Goal: Task Accomplishment & Management: Complete application form

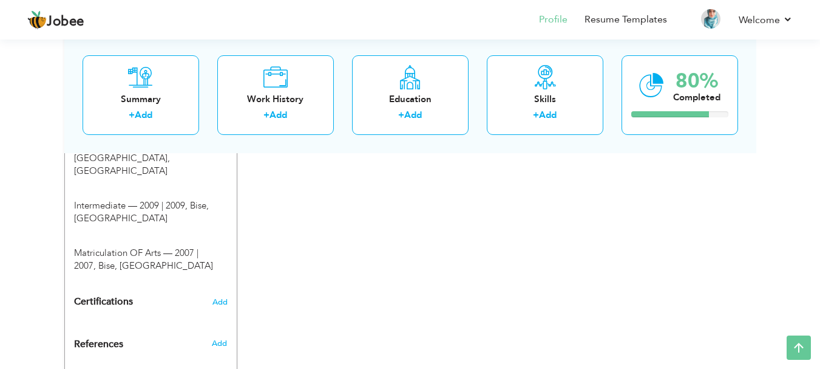
scroll to position [721, 0]
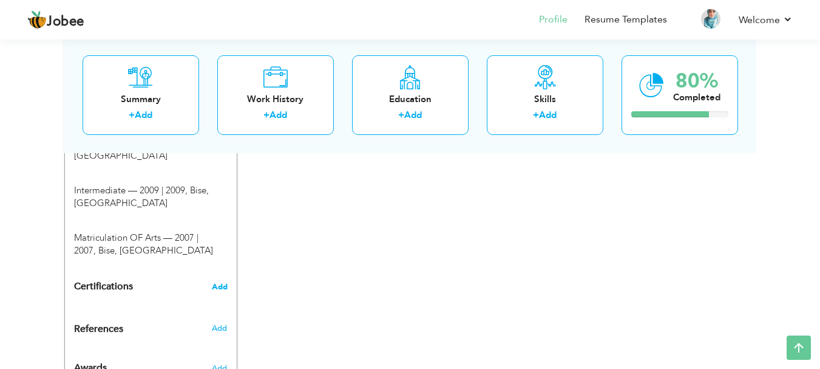
click at [222, 282] on span "Add" at bounding box center [220, 286] width 16 height 9
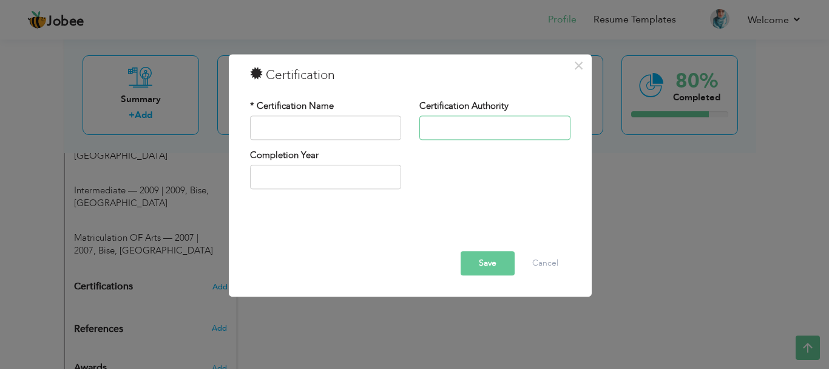
click at [494, 126] on input "text" at bounding box center [495, 127] width 151 height 24
paste input "DigiSkills.pk."
type input "DigiSkills.pk"
click at [372, 117] on input "text" at bounding box center [325, 127] width 151 height 24
type input "Digital Marketing"
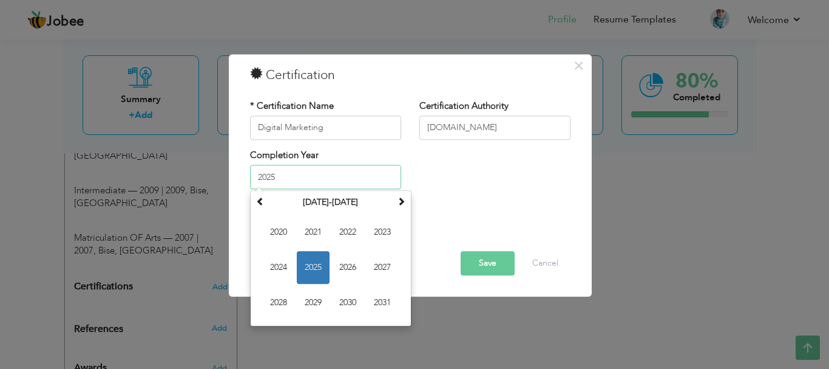
click at [315, 169] on input "2025" at bounding box center [325, 177] width 151 height 24
click at [315, 172] on input "2025" at bounding box center [325, 177] width 151 height 24
click at [342, 232] on span "2022" at bounding box center [348, 232] width 33 height 33
type input "2022"
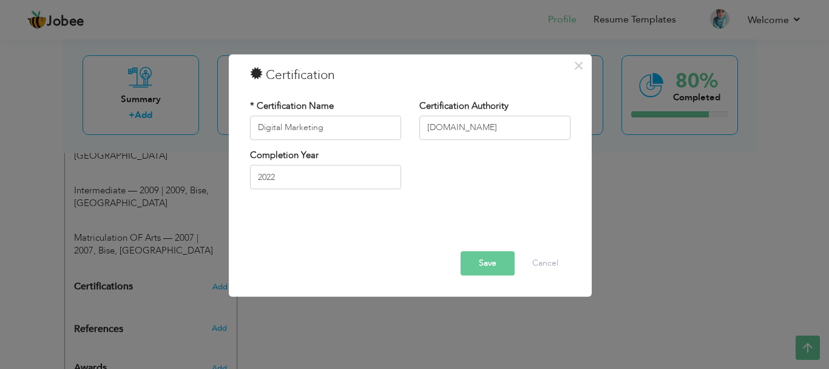
click at [490, 256] on button "Save" at bounding box center [488, 263] width 54 height 24
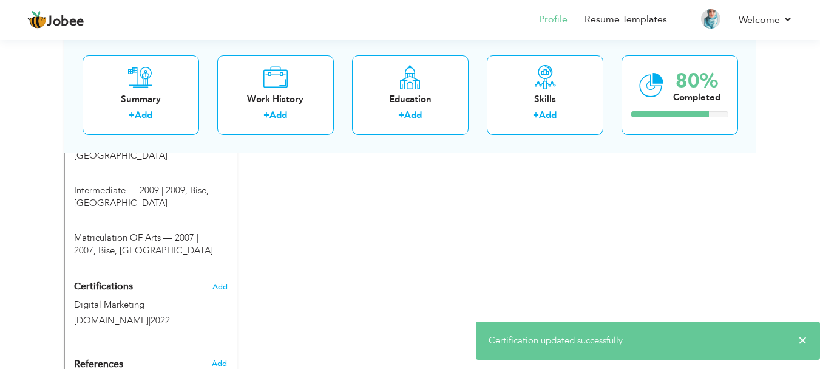
scroll to position [757, 0]
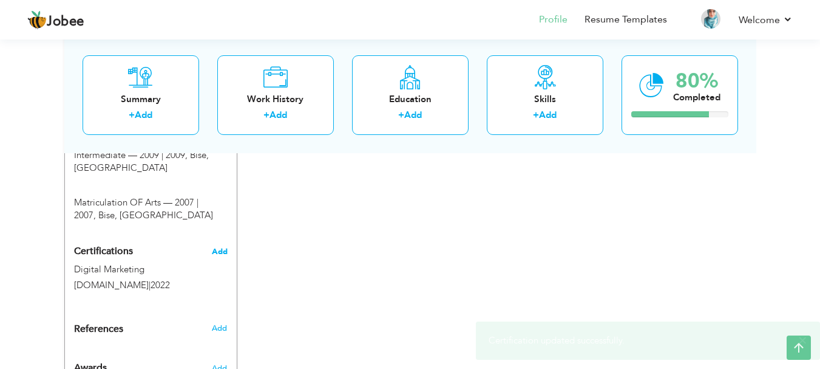
click at [223, 247] on span "Add" at bounding box center [220, 251] width 16 height 9
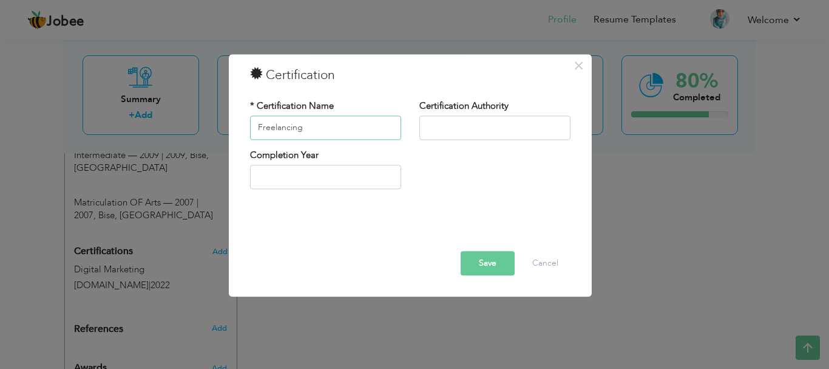
type input "Freelancing"
click at [474, 119] on input "text" at bounding box center [495, 127] width 151 height 24
type input "DigiSkills.pk"
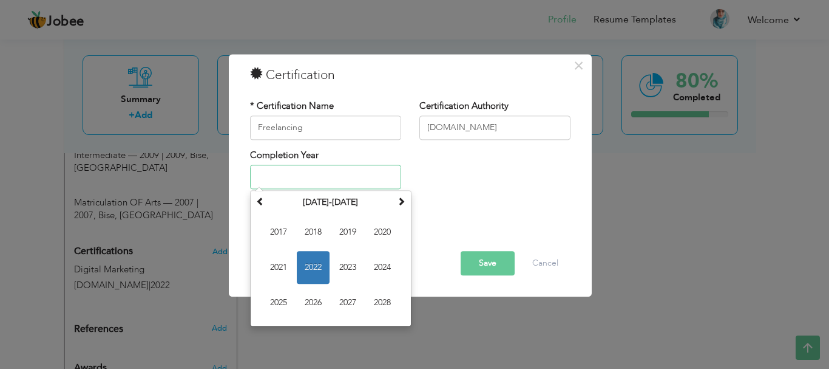
click at [349, 183] on input "text" at bounding box center [325, 177] width 151 height 24
click at [310, 260] on span "2022" at bounding box center [313, 267] width 33 height 33
type input "2022"
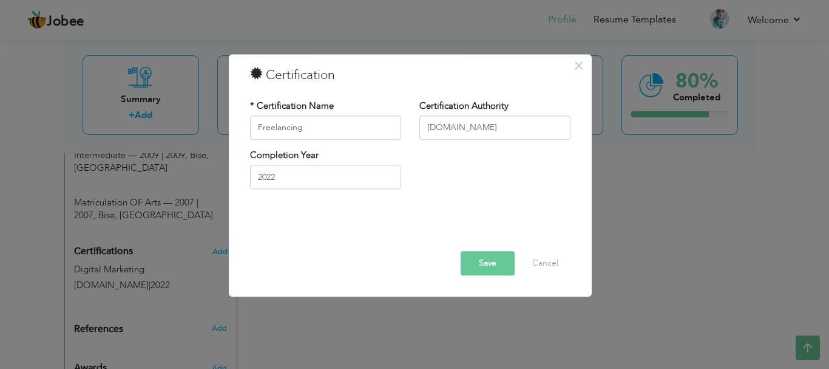
click at [486, 273] on button "Save" at bounding box center [488, 263] width 54 height 24
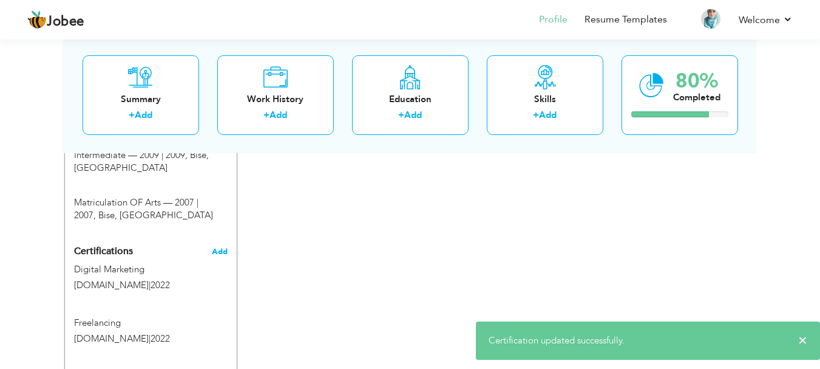
click at [214, 247] on span "Add" at bounding box center [220, 251] width 16 height 9
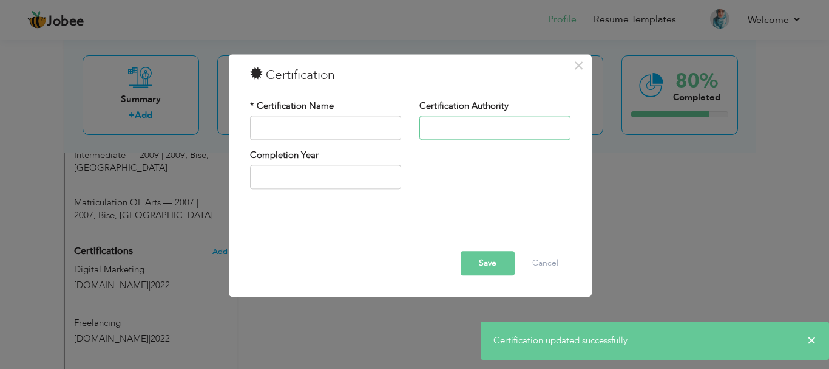
click at [503, 120] on input "text" at bounding box center [495, 127] width 151 height 24
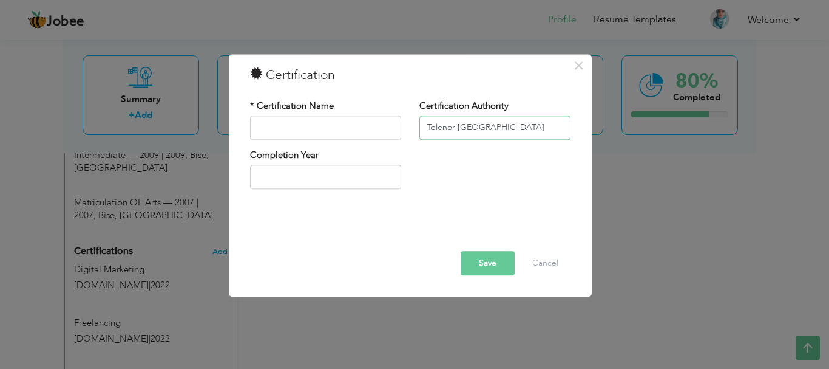
type input "Telenor Pakistan"
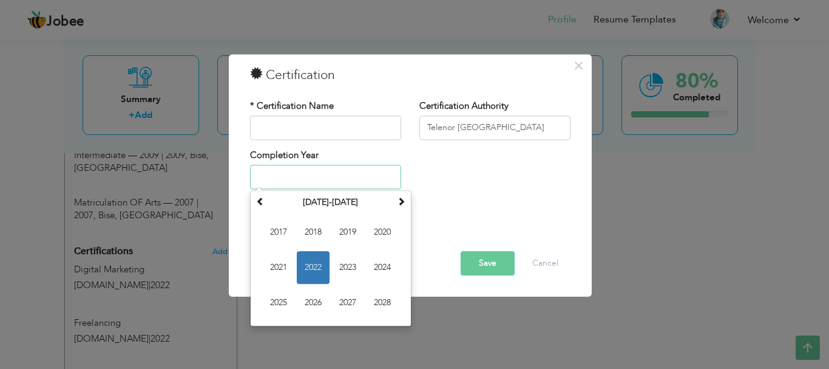
click at [356, 168] on input "text" at bounding box center [325, 177] width 151 height 24
click at [315, 232] on span "2018" at bounding box center [313, 232] width 33 height 33
type input "2018"
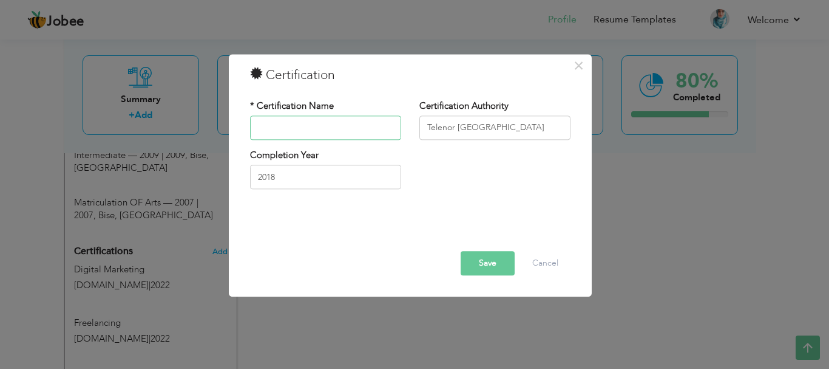
click at [350, 118] on input "text" at bounding box center [325, 127] width 151 height 24
click at [356, 128] on input "Social Media Engagement" at bounding box center [325, 127] width 151 height 24
drag, startPoint x: 366, startPoint y: 128, endPoint x: 308, endPoint y: 128, distance: 57.1
click at [308, 128] on input "Social Media Engagement" at bounding box center [325, 127] width 151 height 24
type input "Social Media Engagement"
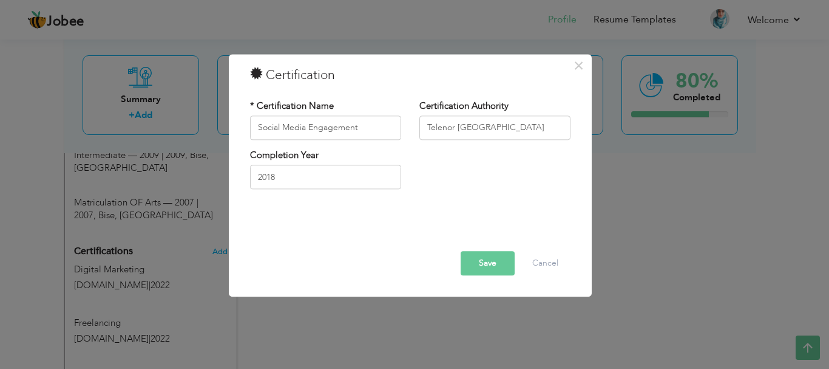
click at [474, 265] on button "Save" at bounding box center [488, 263] width 54 height 24
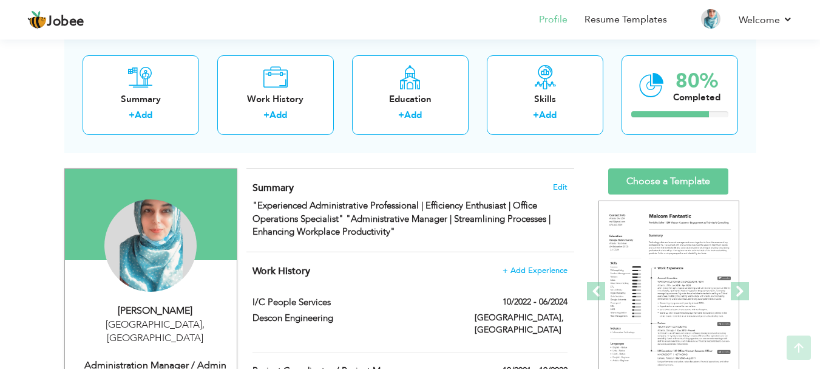
scroll to position [140, 0]
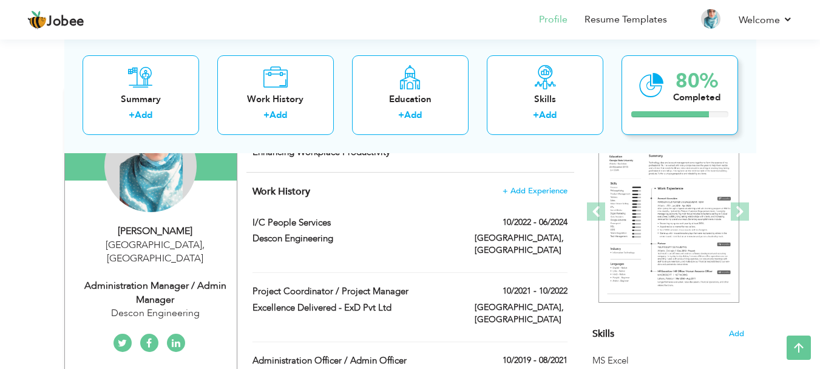
click at [673, 103] on div "Completed" at bounding box center [696, 96] width 47 height 13
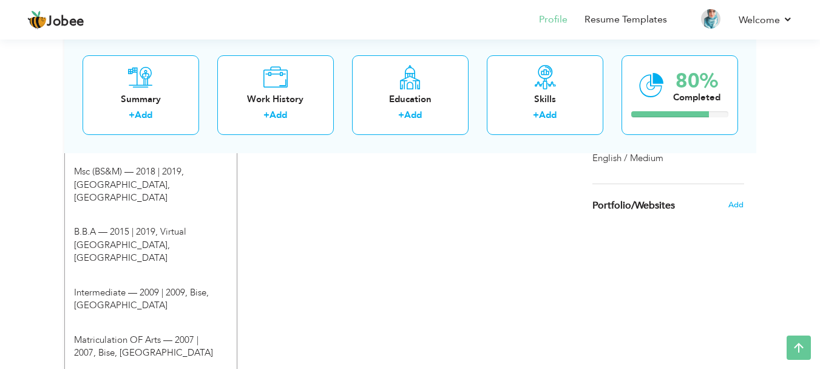
scroll to position [639, 0]
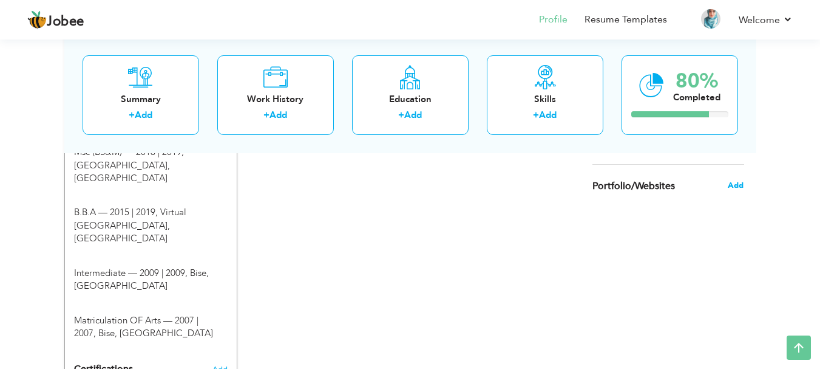
click at [735, 188] on span "Add" at bounding box center [736, 185] width 16 height 11
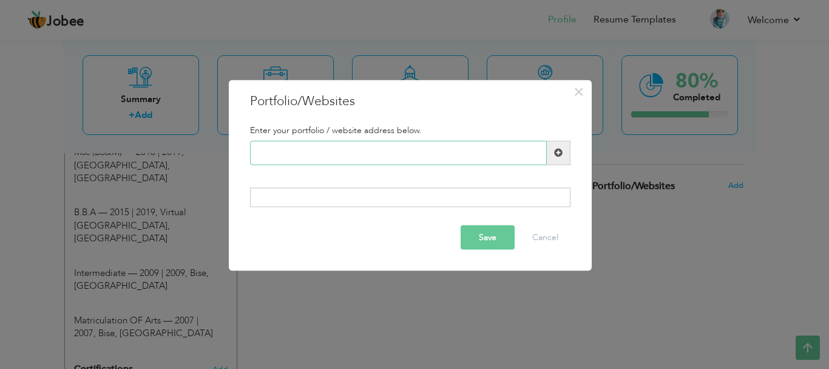
paste input "https://www.linkedin.com/in/misbah-zahid-12355b116/"
type input "https://www.linkedin.com/in/misbah-zahid-12355b116/"
click at [487, 236] on button "Save" at bounding box center [488, 237] width 54 height 24
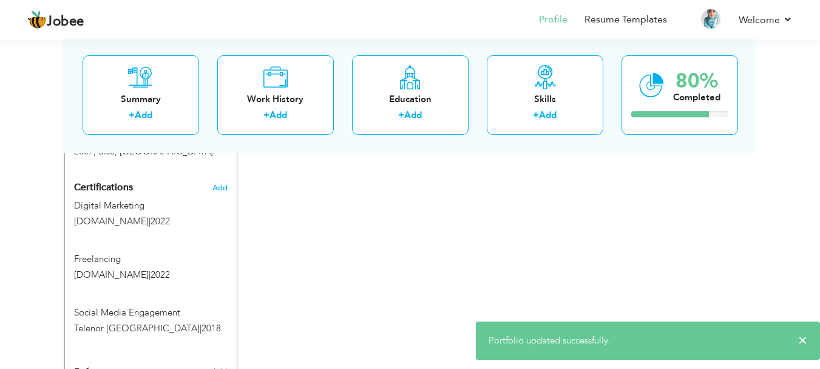
scroll to position [863, 0]
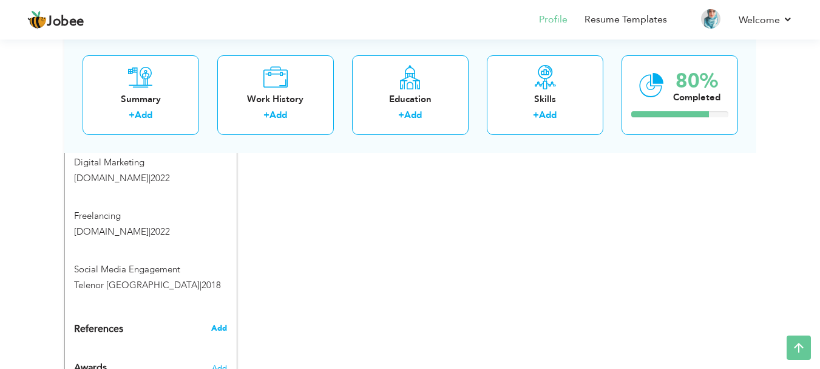
click at [217, 322] on span "Add" at bounding box center [219, 327] width 16 height 11
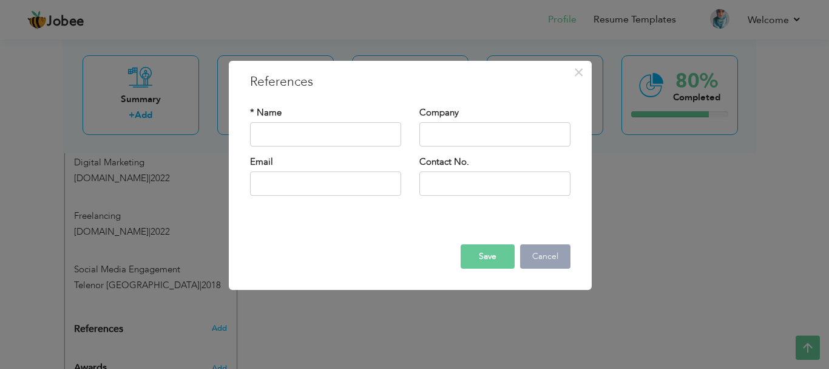
click at [541, 263] on button "Cancel" at bounding box center [545, 256] width 50 height 24
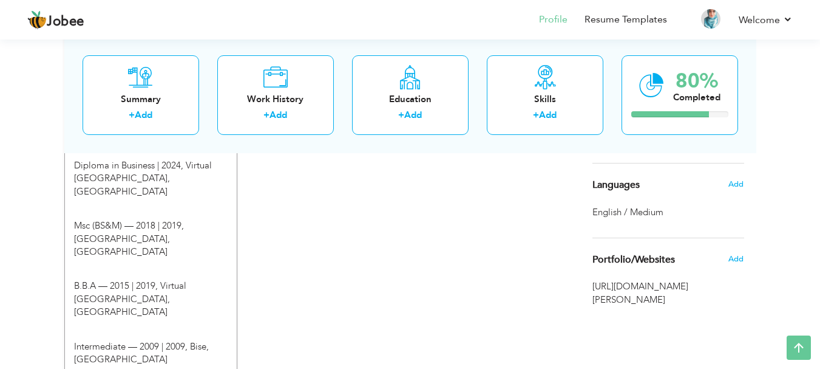
scroll to position [548, 0]
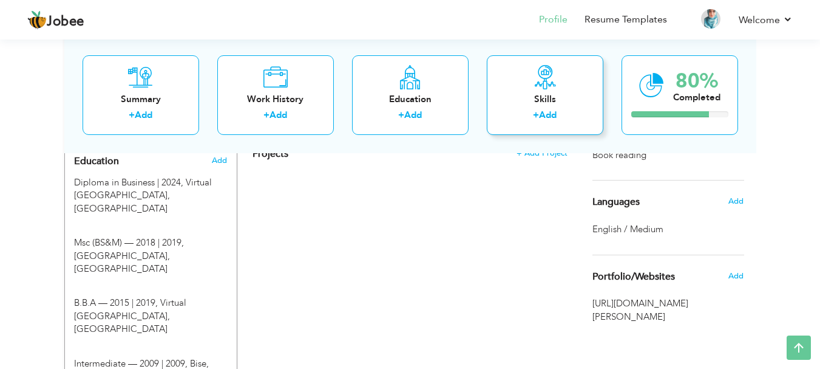
click at [549, 84] on icon at bounding box center [545, 76] width 24 height 24
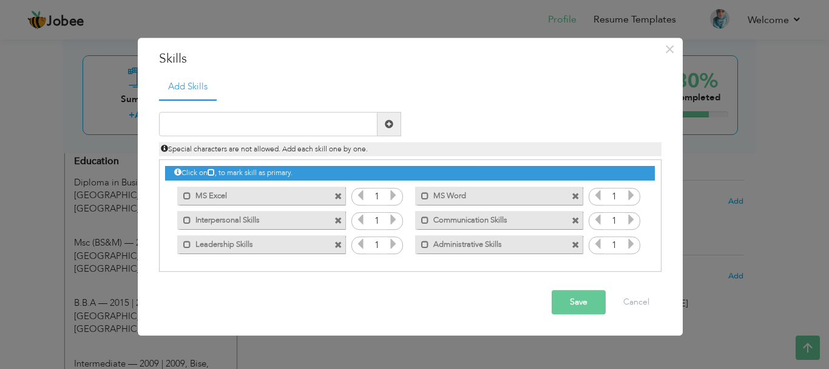
click at [549, 84] on ul "Add Skills" at bounding box center [410, 86] width 503 height 25
click at [276, 128] on input "text" at bounding box center [268, 124] width 219 height 24
click at [577, 305] on button "Save" at bounding box center [579, 302] width 54 height 24
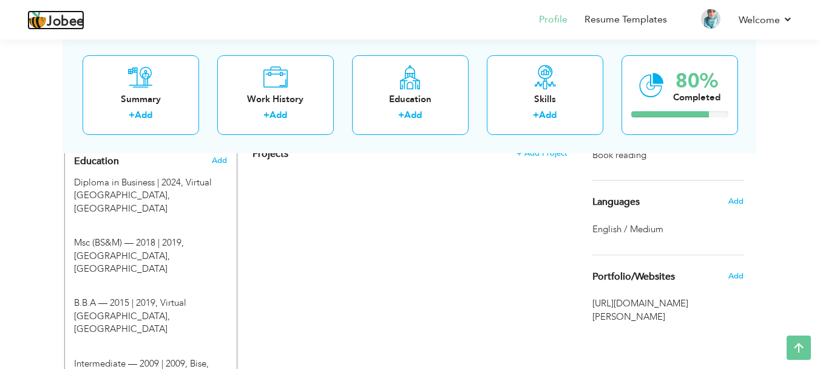
click at [52, 26] on span "Jobee" at bounding box center [66, 21] width 38 height 13
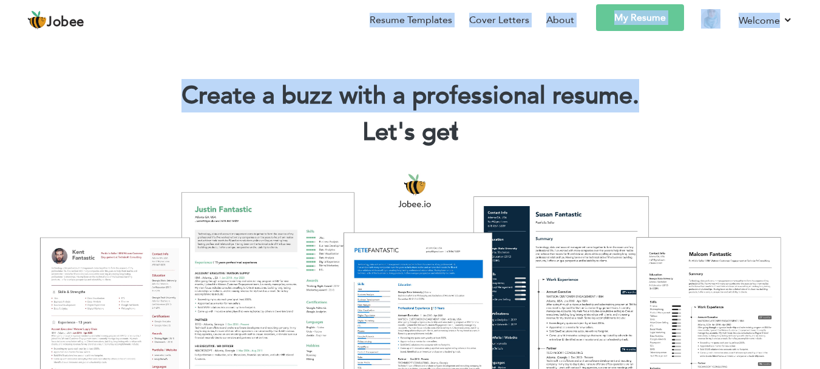
drag, startPoint x: 818, startPoint y: 33, endPoint x: 829, endPoint y: 73, distance: 42.1
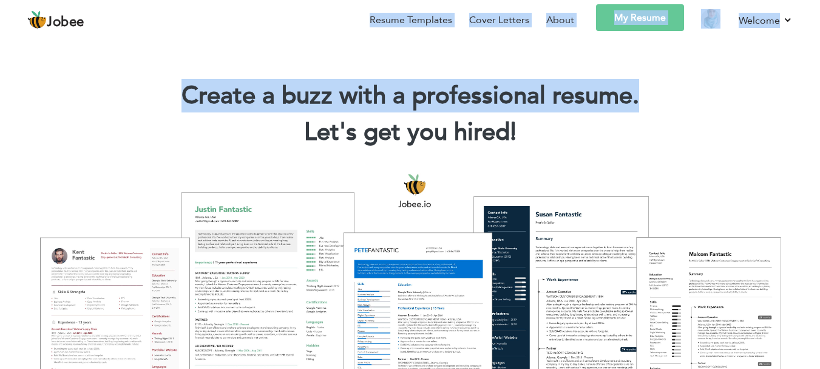
click at [699, 70] on div "Create a buzz with a professional resume. Let's get you hired! |" at bounding box center [410, 109] width 820 height 87
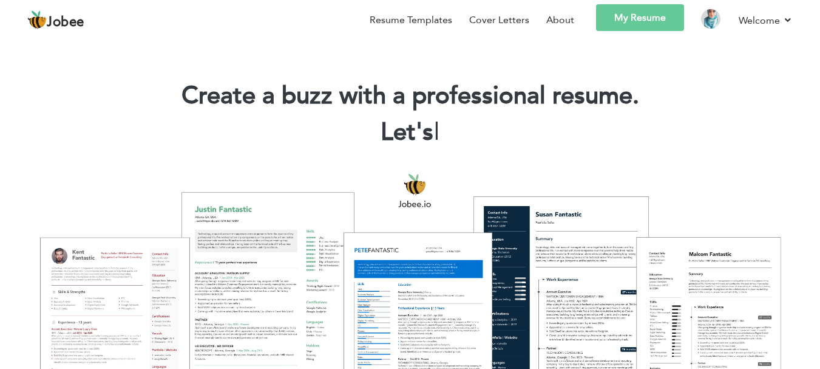
click at [59, 24] on span "Jobee" at bounding box center [66, 22] width 38 height 13
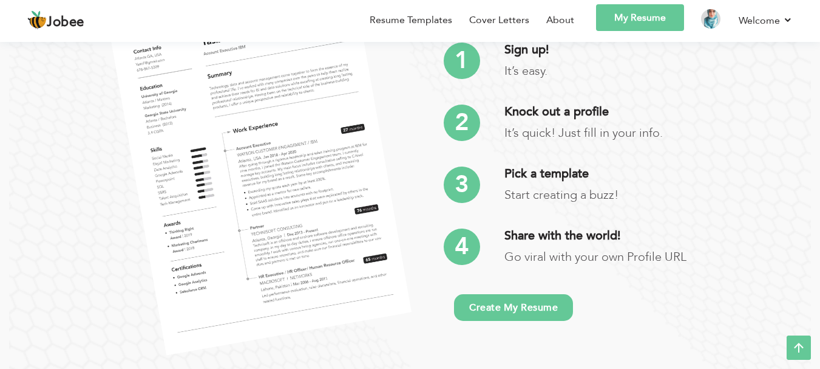
scroll to position [2926, 0]
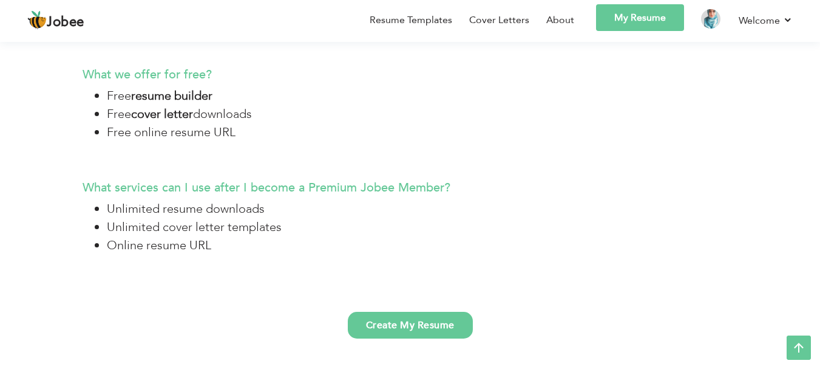
click at [663, 18] on link "My Resume" at bounding box center [640, 17] width 88 height 27
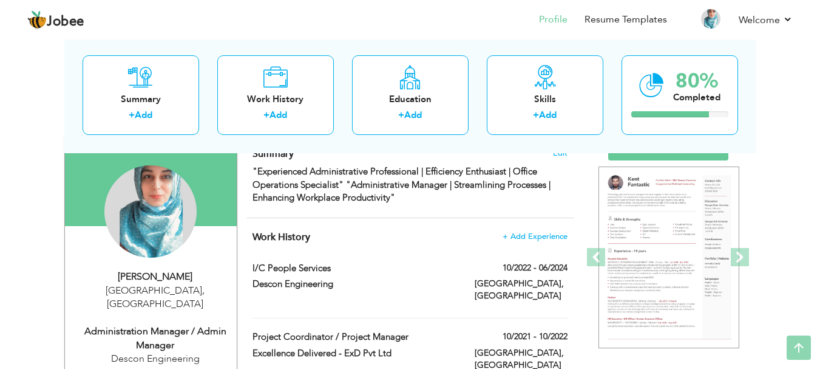
scroll to position [17, 0]
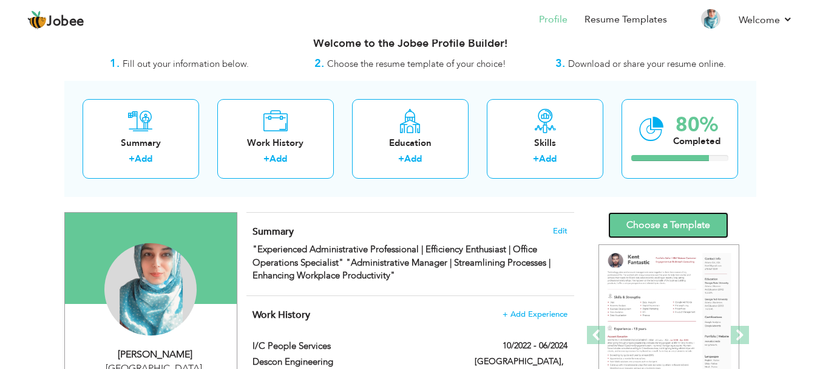
click at [673, 230] on link "Choose a Template" at bounding box center [668, 225] width 120 height 26
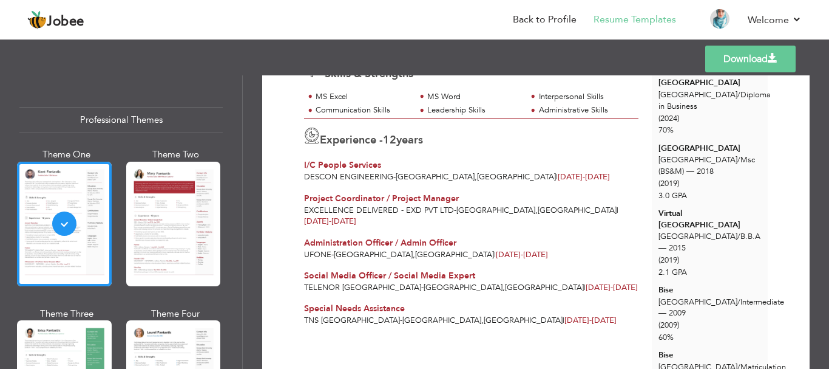
scroll to position [127, 0]
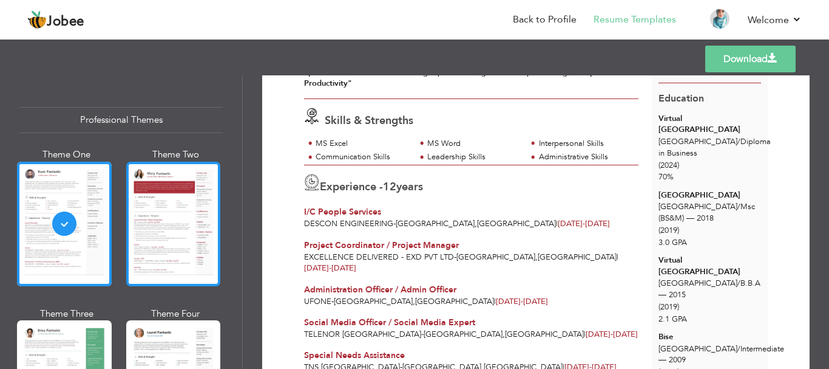
click at [168, 220] on div at bounding box center [173, 224] width 95 height 124
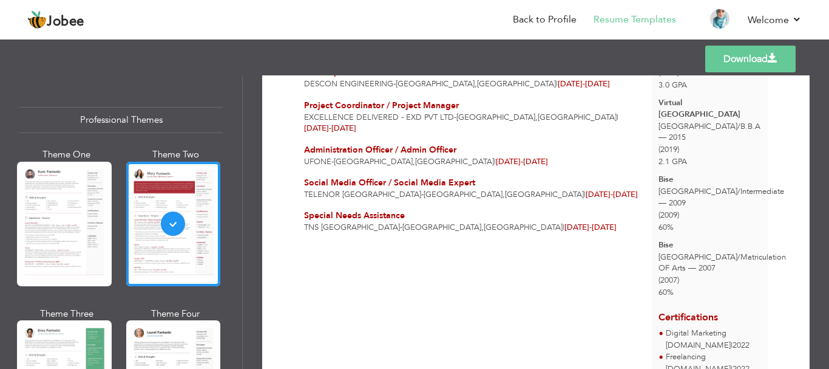
scroll to position [323, 0]
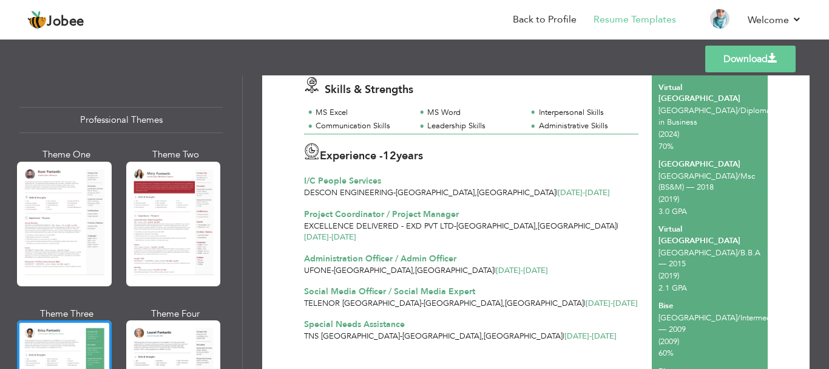
scroll to position [154, 0]
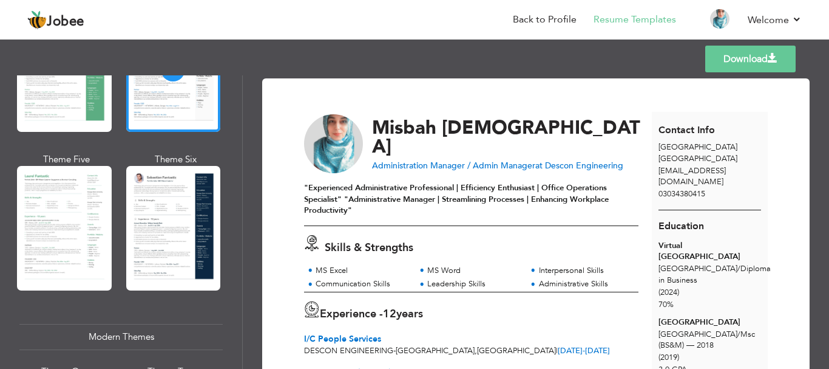
scroll to position [451, 0]
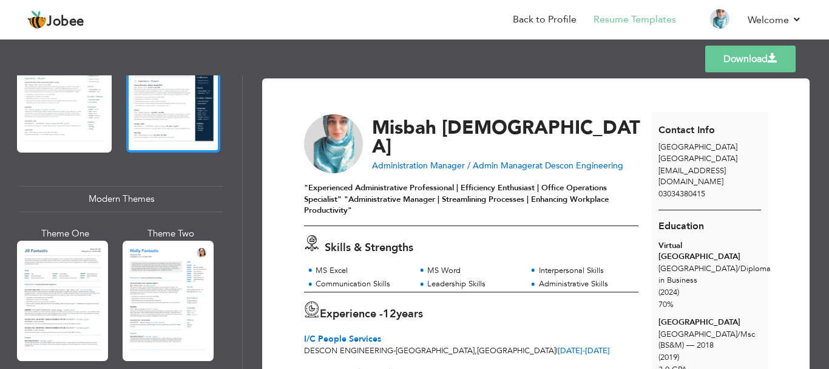
click at [164, 89] on div at bounding box center [173, 90] width 95 height 124
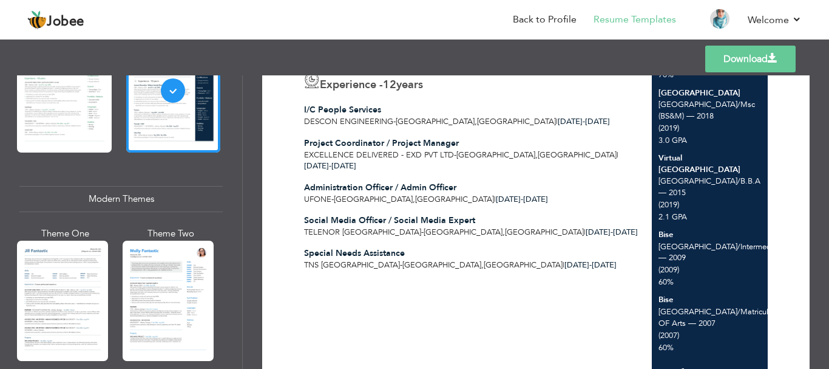
scroll to position [265, 0]
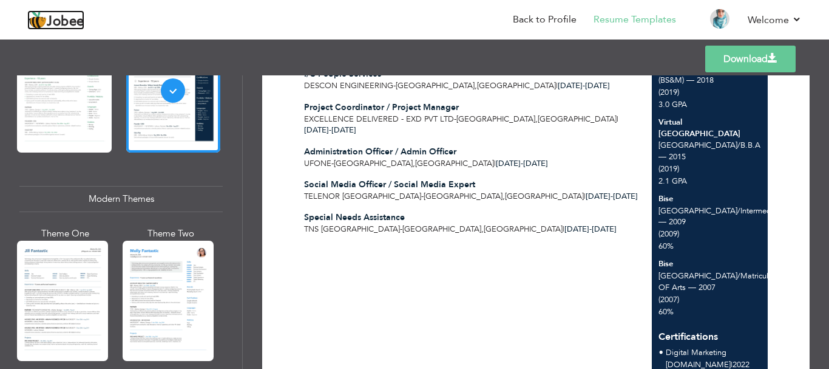
click at [48, 16] on span "Jobee" at bounding box center [66, 21] width 38 height 13
